Goal: Information Seeking & Learning: Understand process/instructions

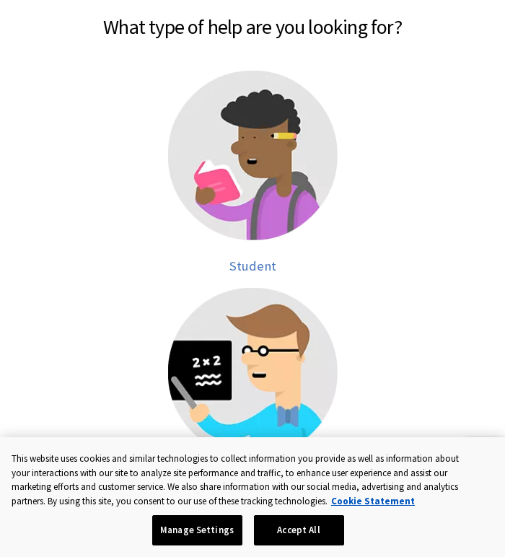
scroll to position [286, 0]
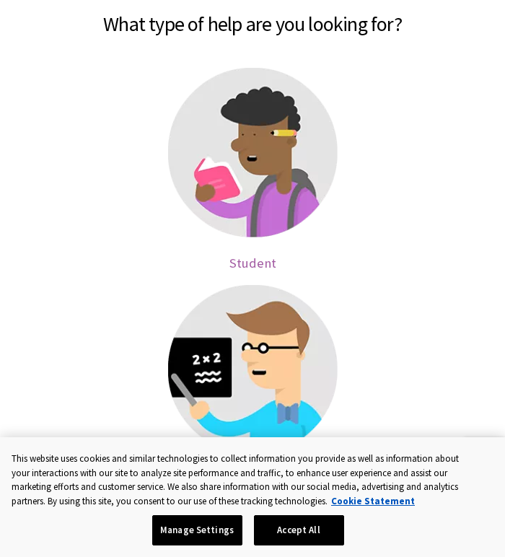
click at [237, 235] on img at bounding box center [253, 153] width 170 height 170
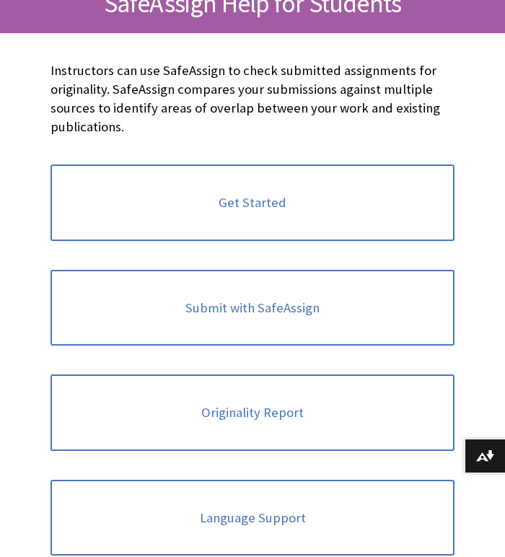
scroll to position [304, 0]
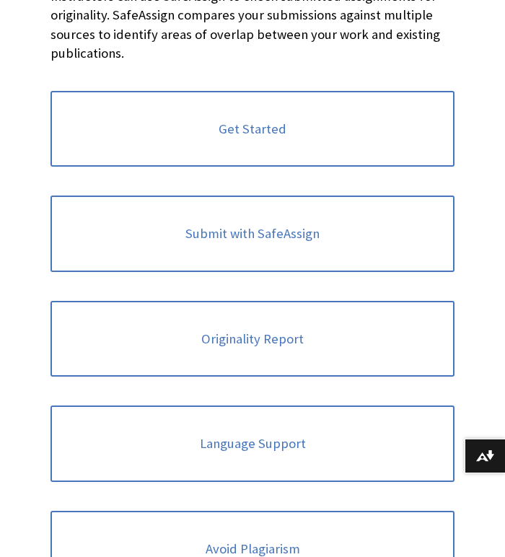
click at [261, 290] on div "Originality Report" at bounding box center [252, 339] width 433 height 105
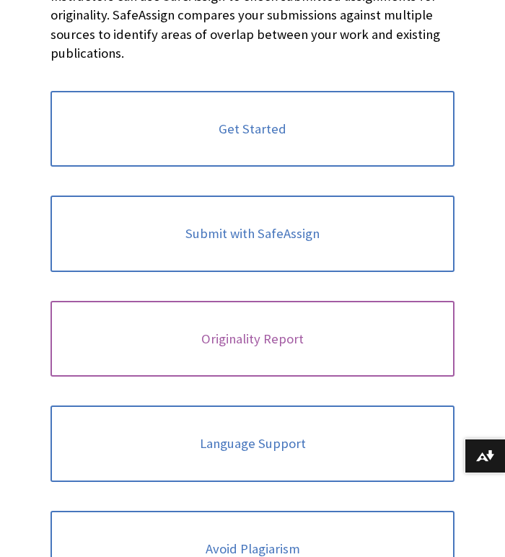
click at [260, 308] on link "Originality Report" at bounding box center [253, 339] width 404 height 77
